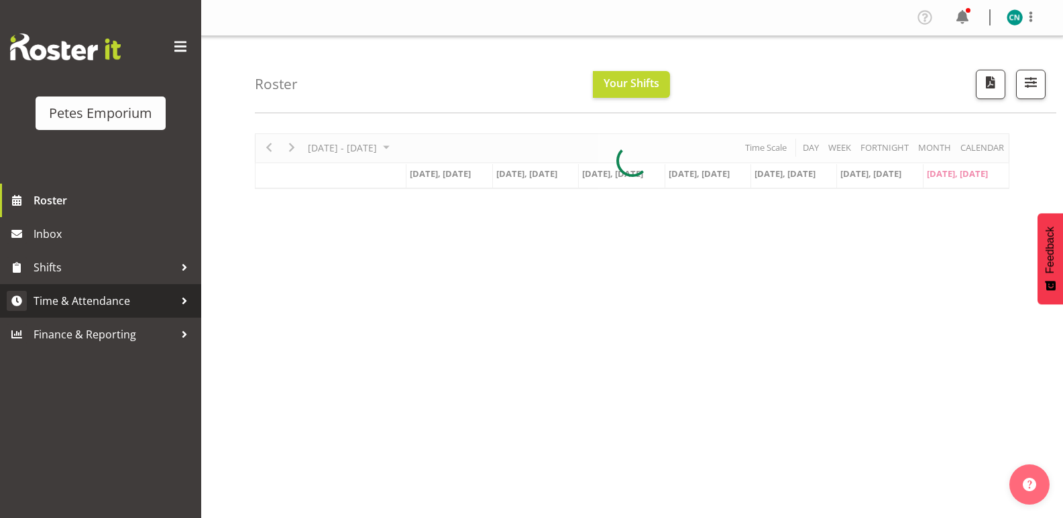
click at [82, 298] on span "Time & Attendance" at bounding box center [104, 301] width 141 height 20
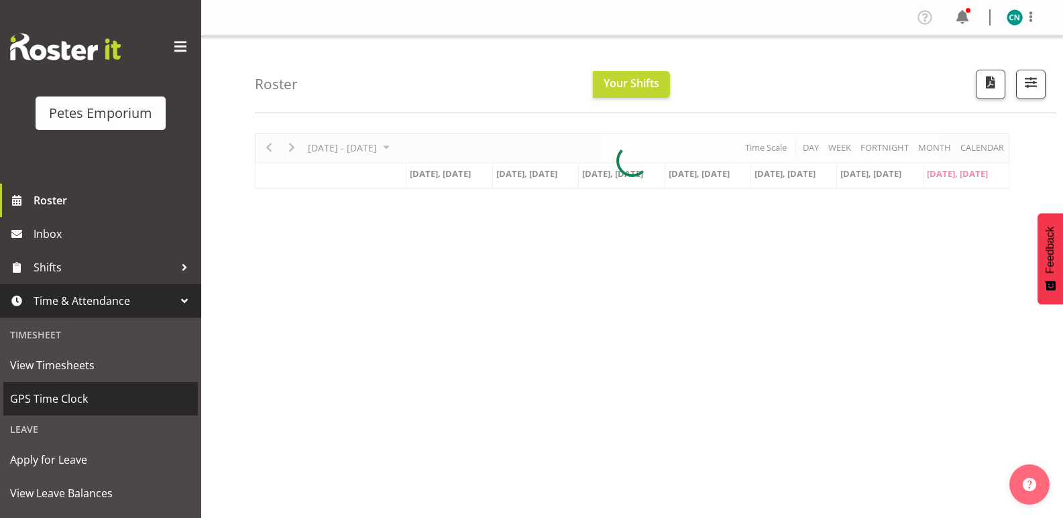
click at [57, 391] on span "GPS Time Clock" at bounding box center [100, 399] width 181 height 20
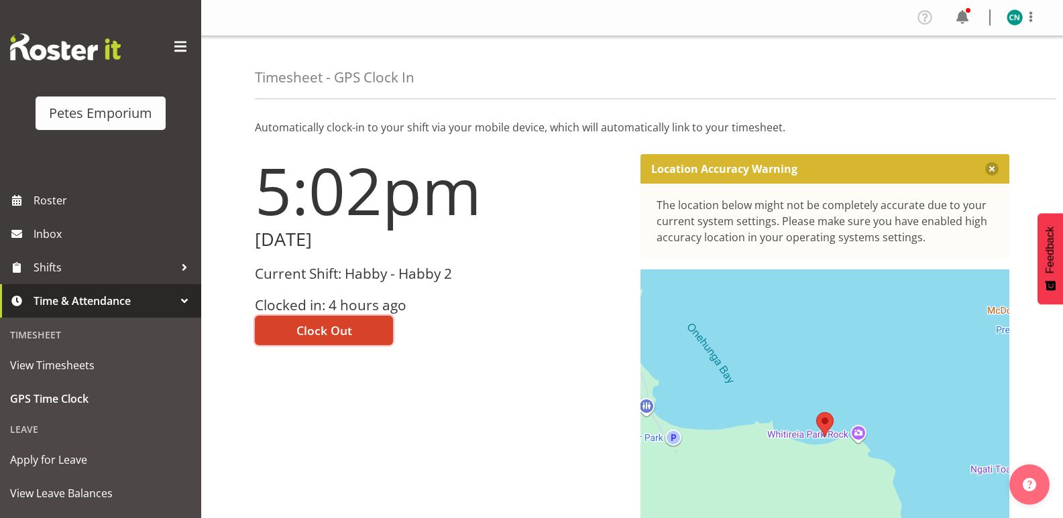
click at [337, 323] on span "Clock Out" at bounding box center [324, 330] width 56 height 17
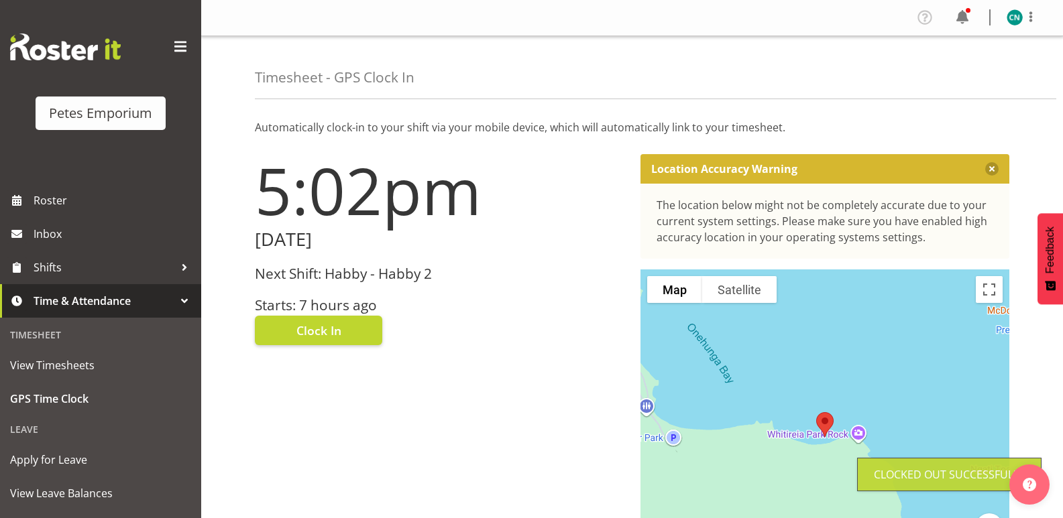
click at [1009, 15] on img at bounding box center [1015, 17] width 16 height 16
click at [952, 74] on link "Log Out" at bounding box center [974, 70] width 129 height 24
